Goal: Connect with others: Connect with other users

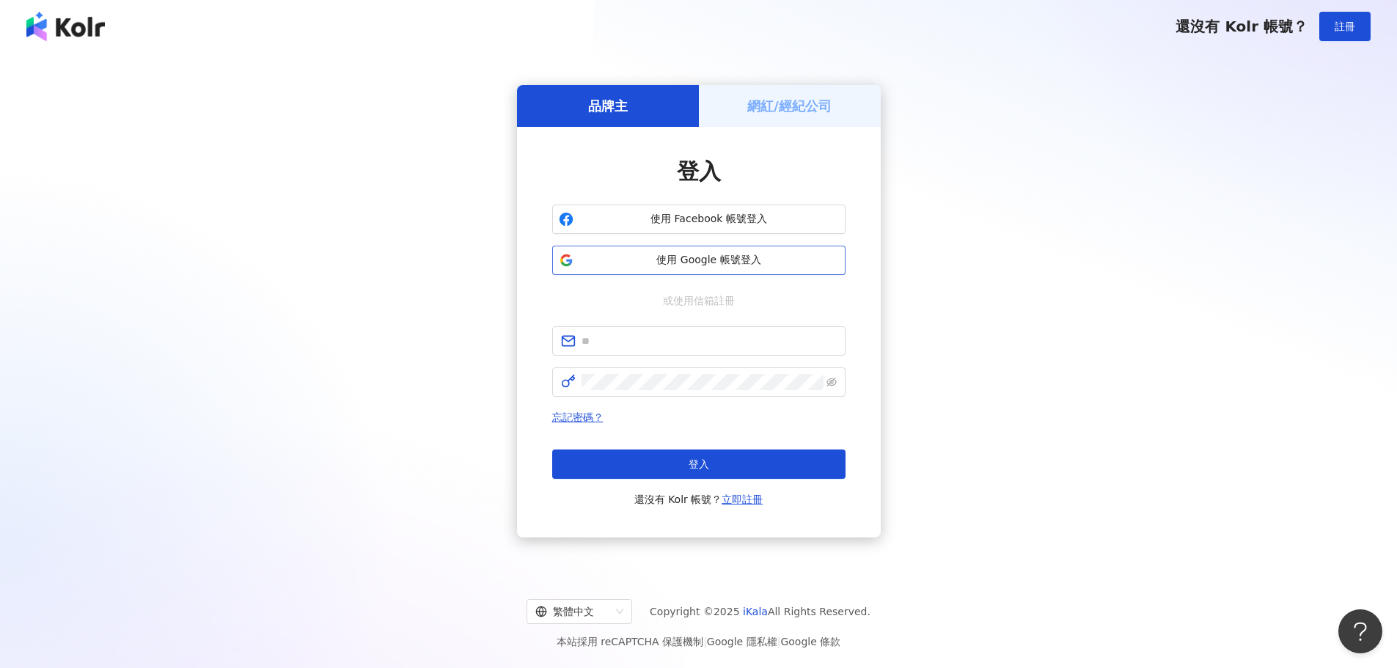
click at [636, 260] on span "使用 Google 帳號登入" at bounding box center [709, 260] width 260 height 15
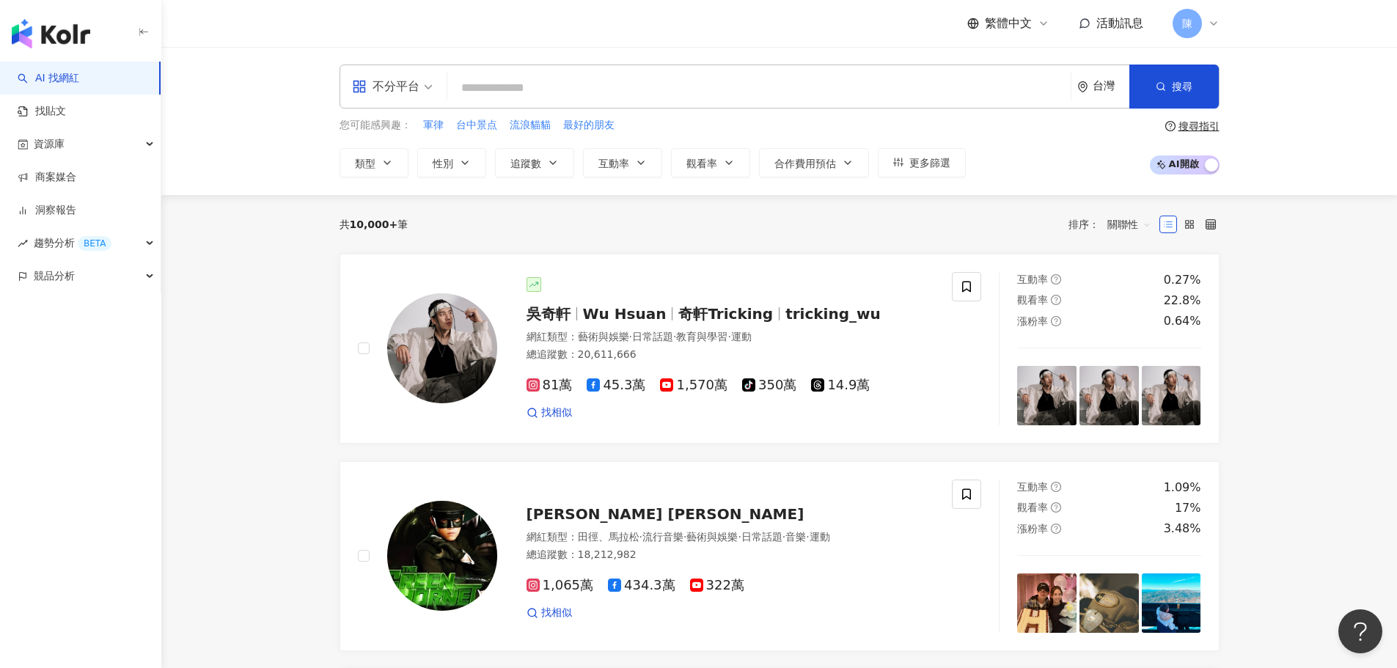
click at [1104, 24] on span "活動訊息" at bounding box center [1119, 23] width 47 height 14
click at [1133, 67] on icon at bounding box center [1110, 68] width 47 height 33
click at [1114, 27] on span "活動訊息" at bounding box center [1119, 23] width 47 height 14
click at [66, 183] on link "商案媒合" at bounding box center [47, 177] width 59 height 15
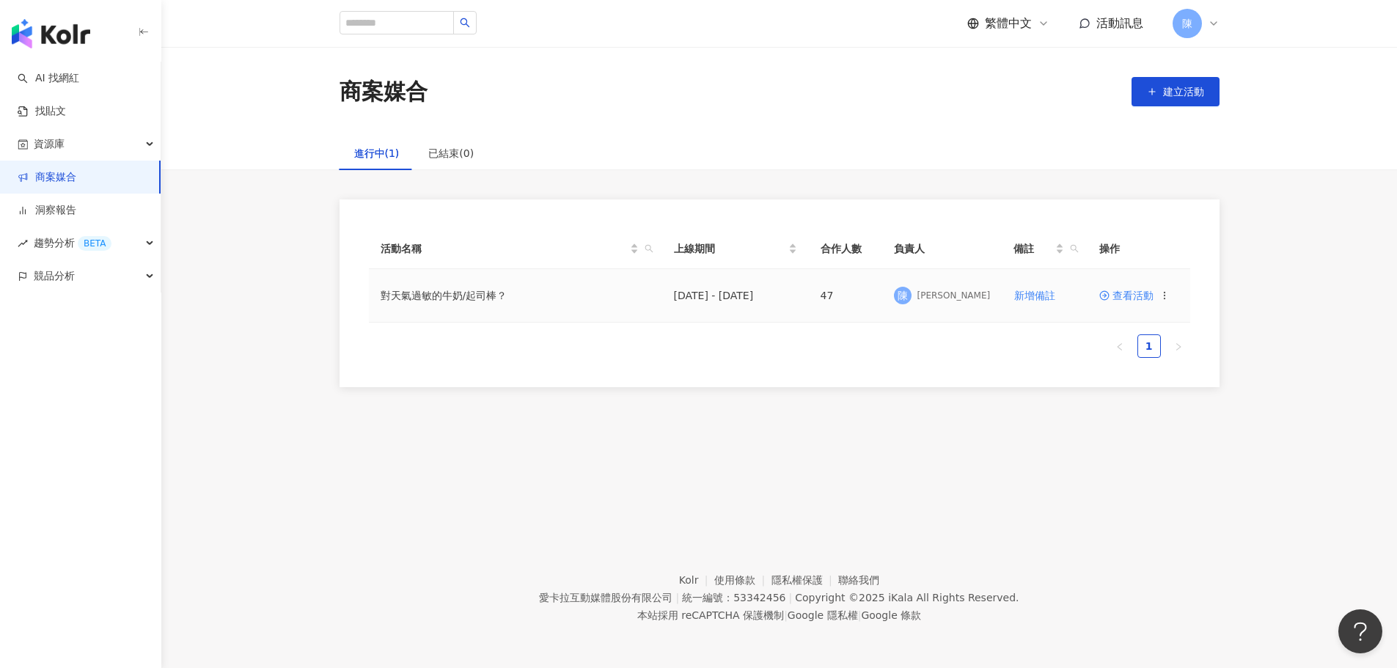
click at [1137, 299] on span "查看活動" at bounding box center [1126, 295] width 54 height 10
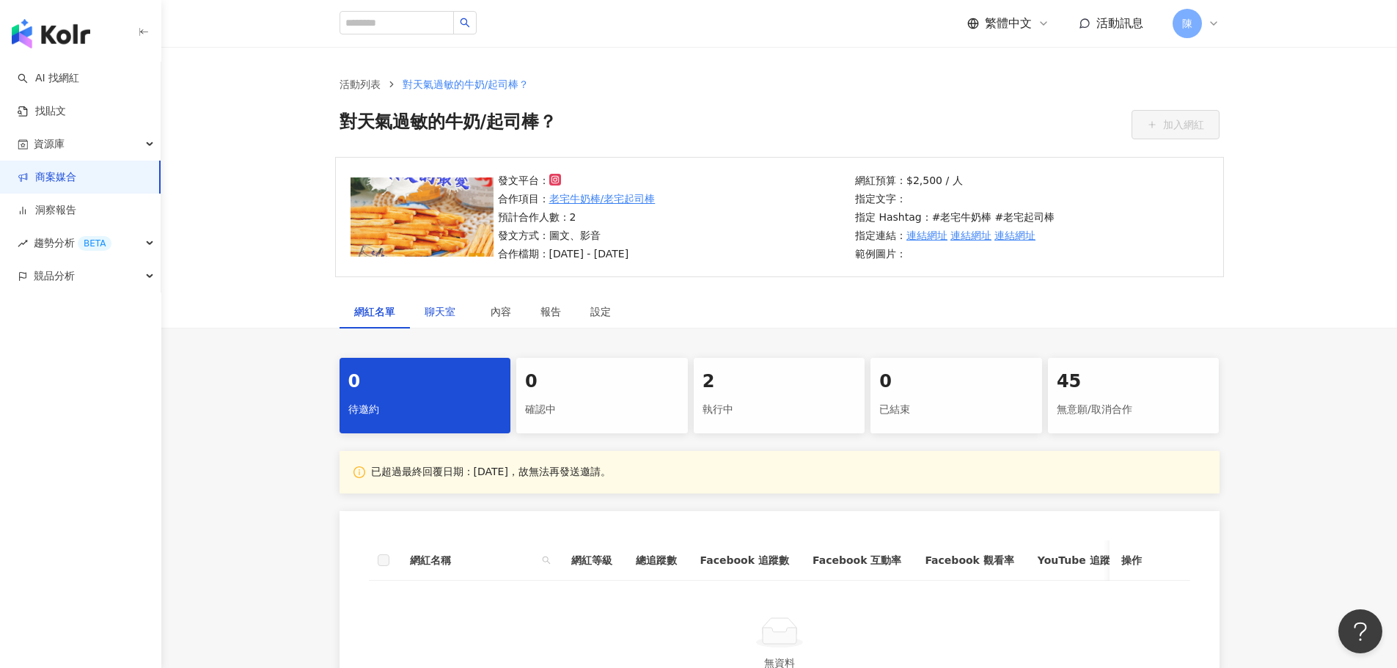
click at [429, 306] on span "聊天室" at bounding box center [442, 311] width 37 height 10
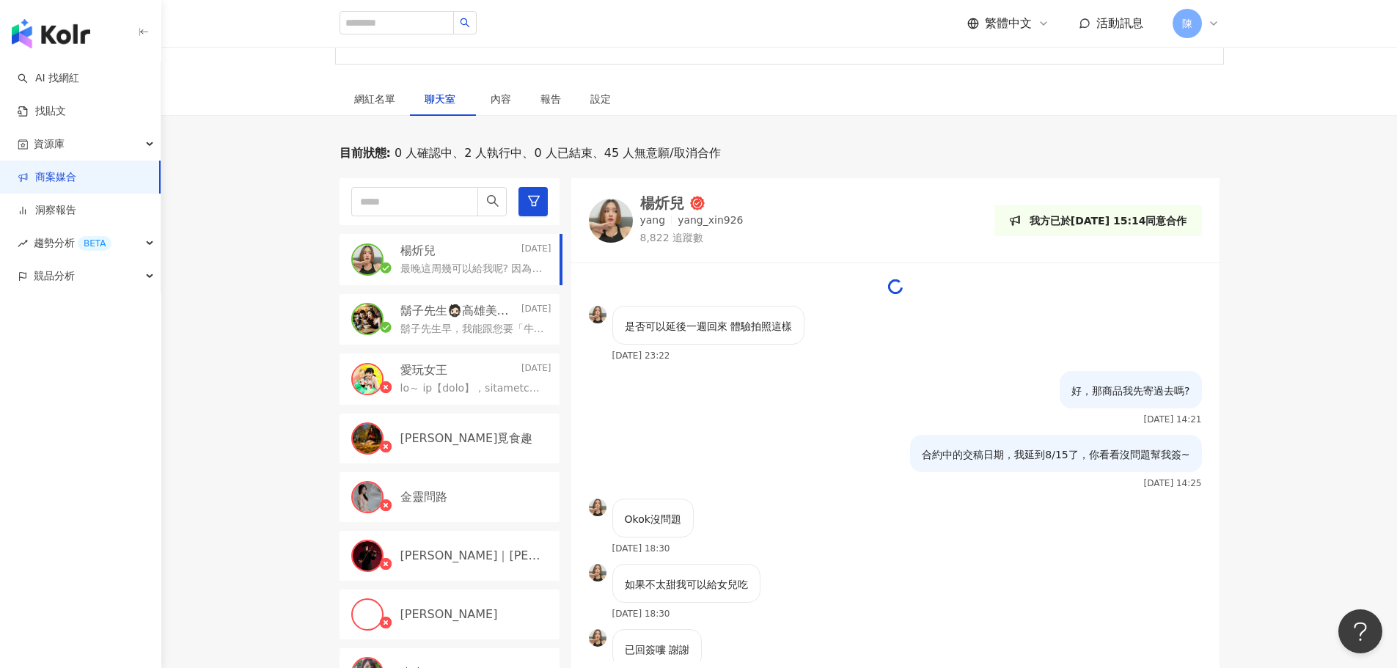
scroll to position [220, 0]
